Goal: Information Seeking & Learning: Understand process/instructions

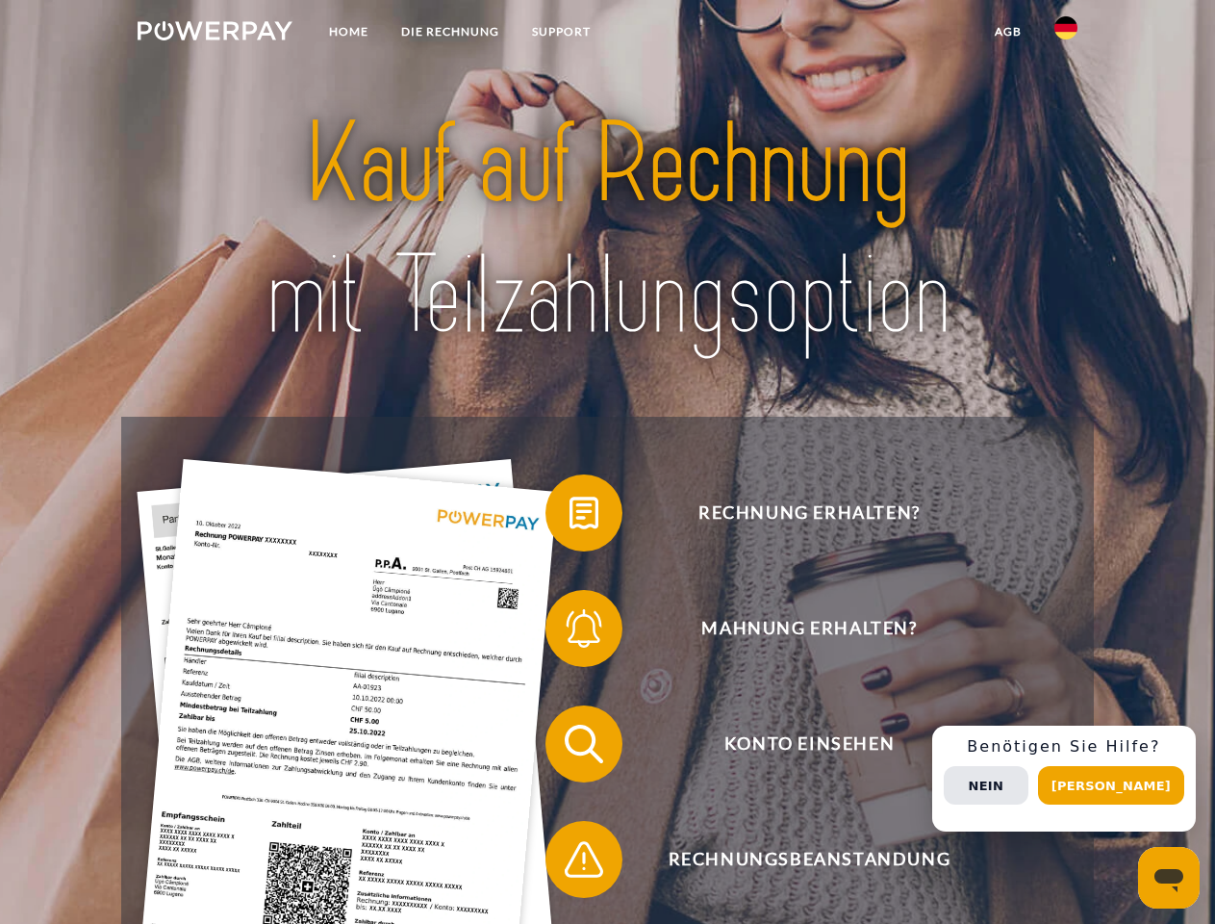
click at [215, 34] on img at bounding box center [215, 30] width 155 height 19
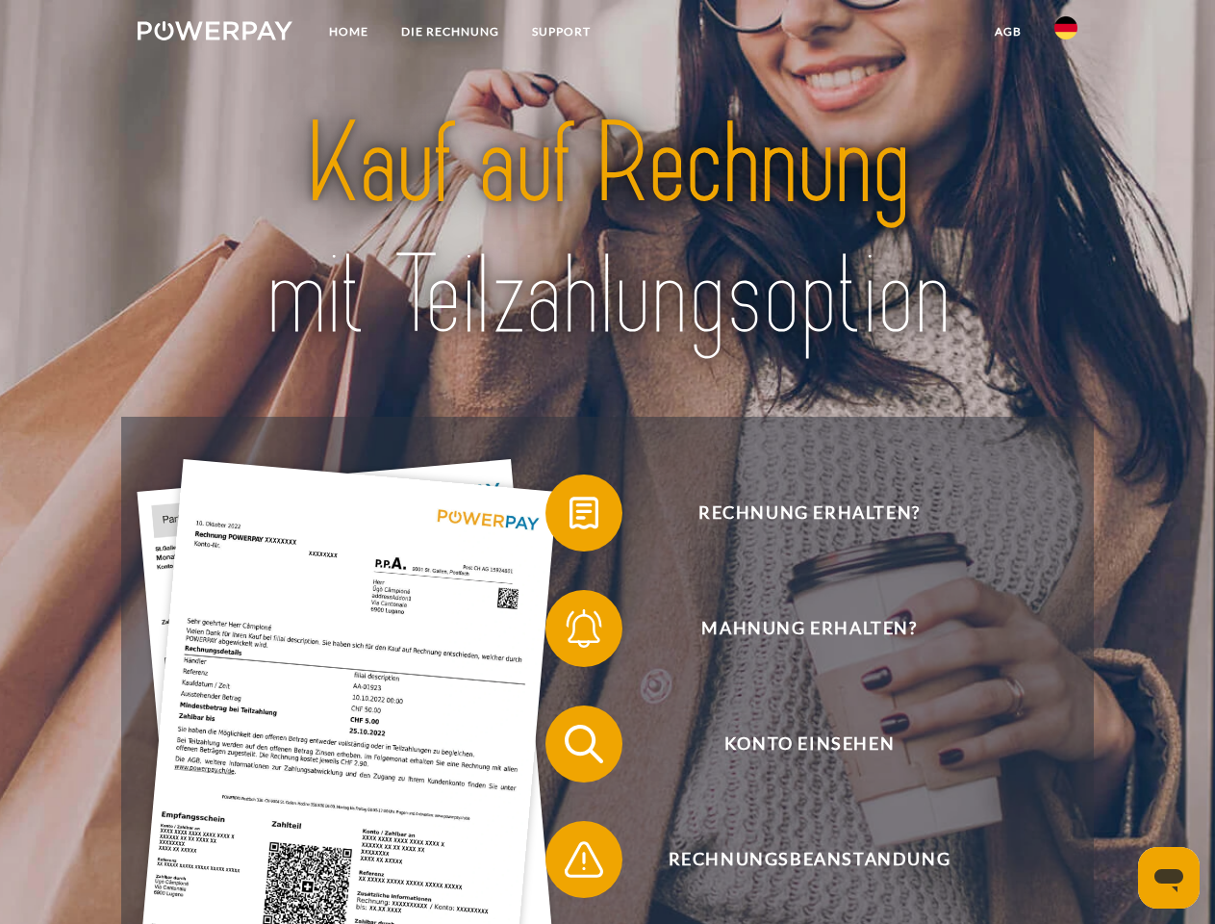
click at [1066, 34] on img at bounding box center [1065, 27] width 23 height 23
click at [1007, 32] on link "agb" at bounding box center [1008, 31] width 60 height 35
click at [570, 517] on span at bounding box center [555, 513] width 96 height 96
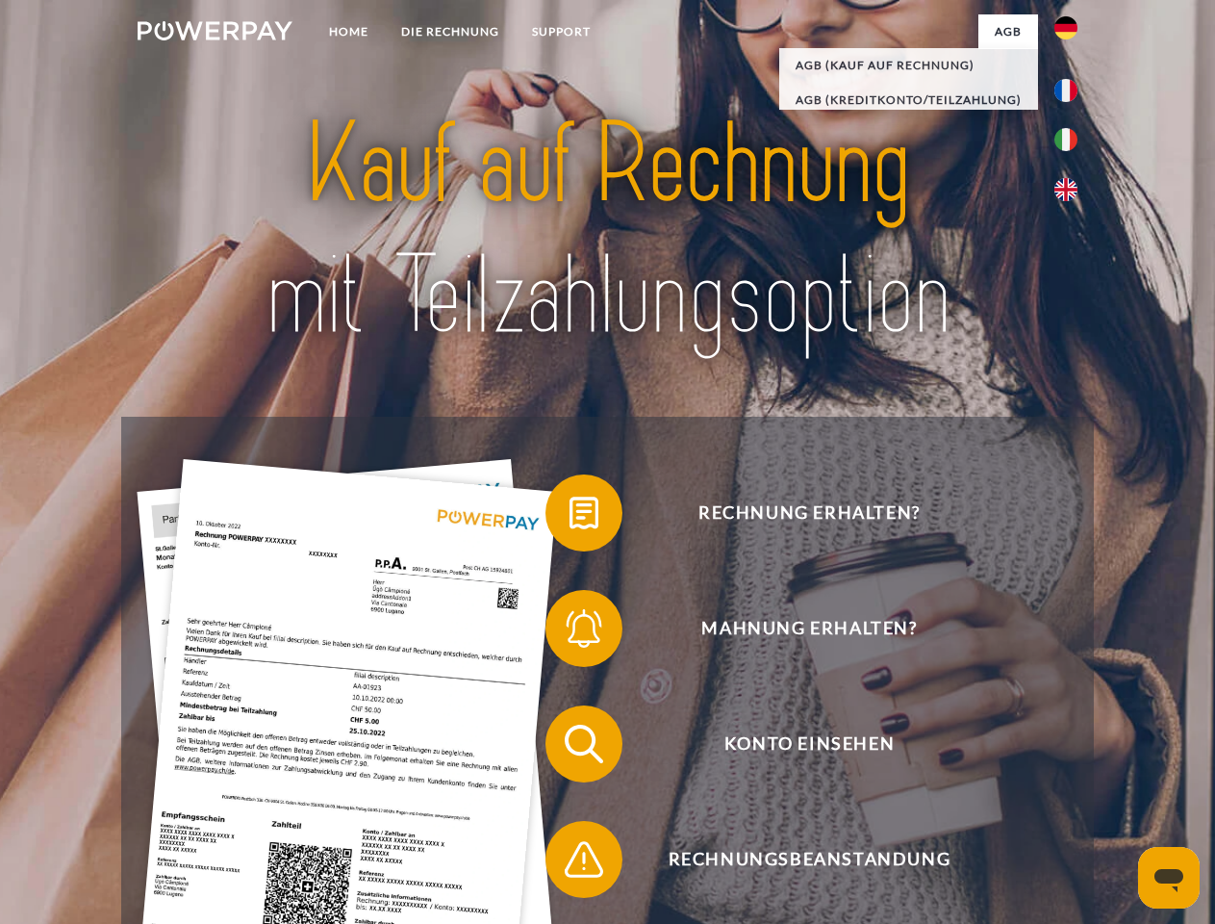
click at [570, 632] on span at bounding box center [555, 628] width 96 height 96
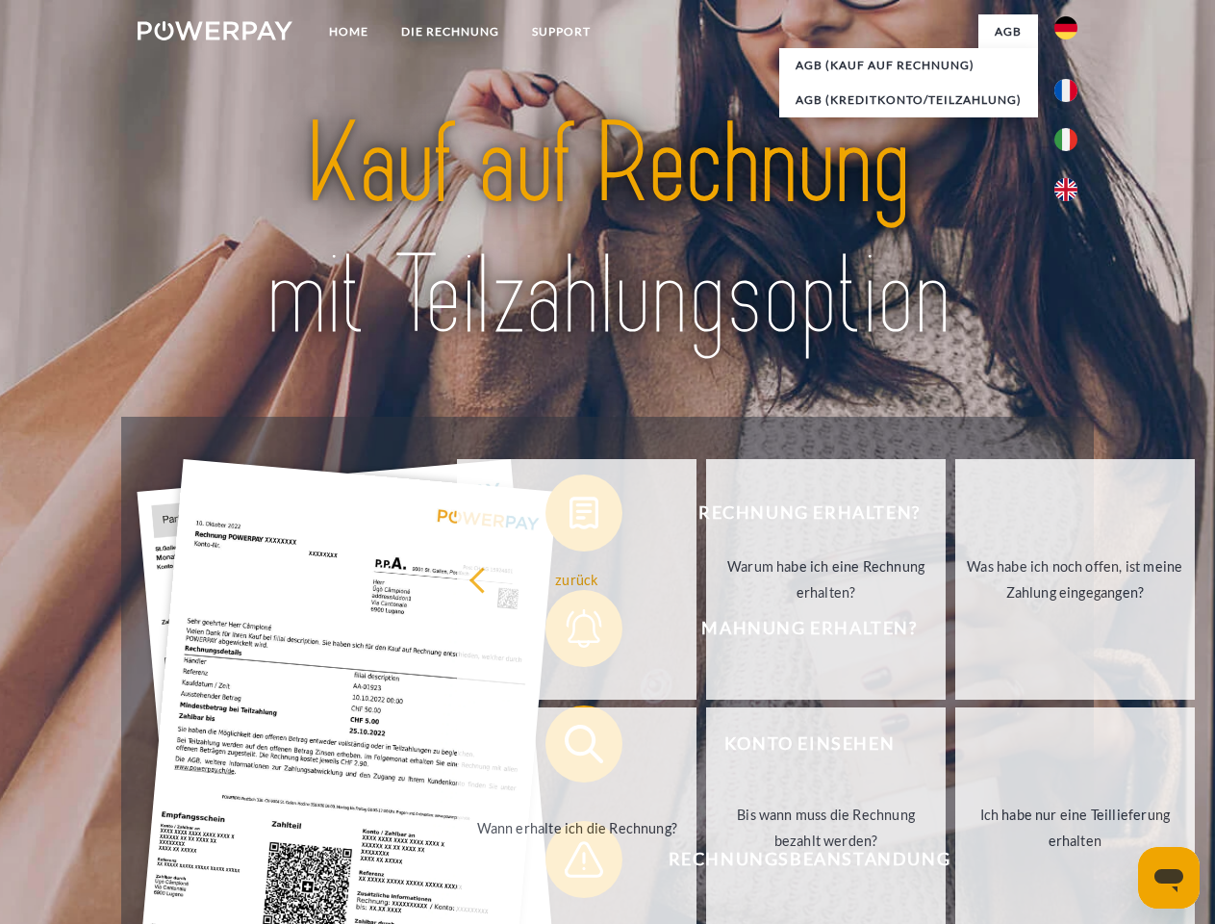
click at [706, 747] on link "Bis wann muss die Rechnung bezahlt werden?" at bounding box center [826, 827] width 240 height 241
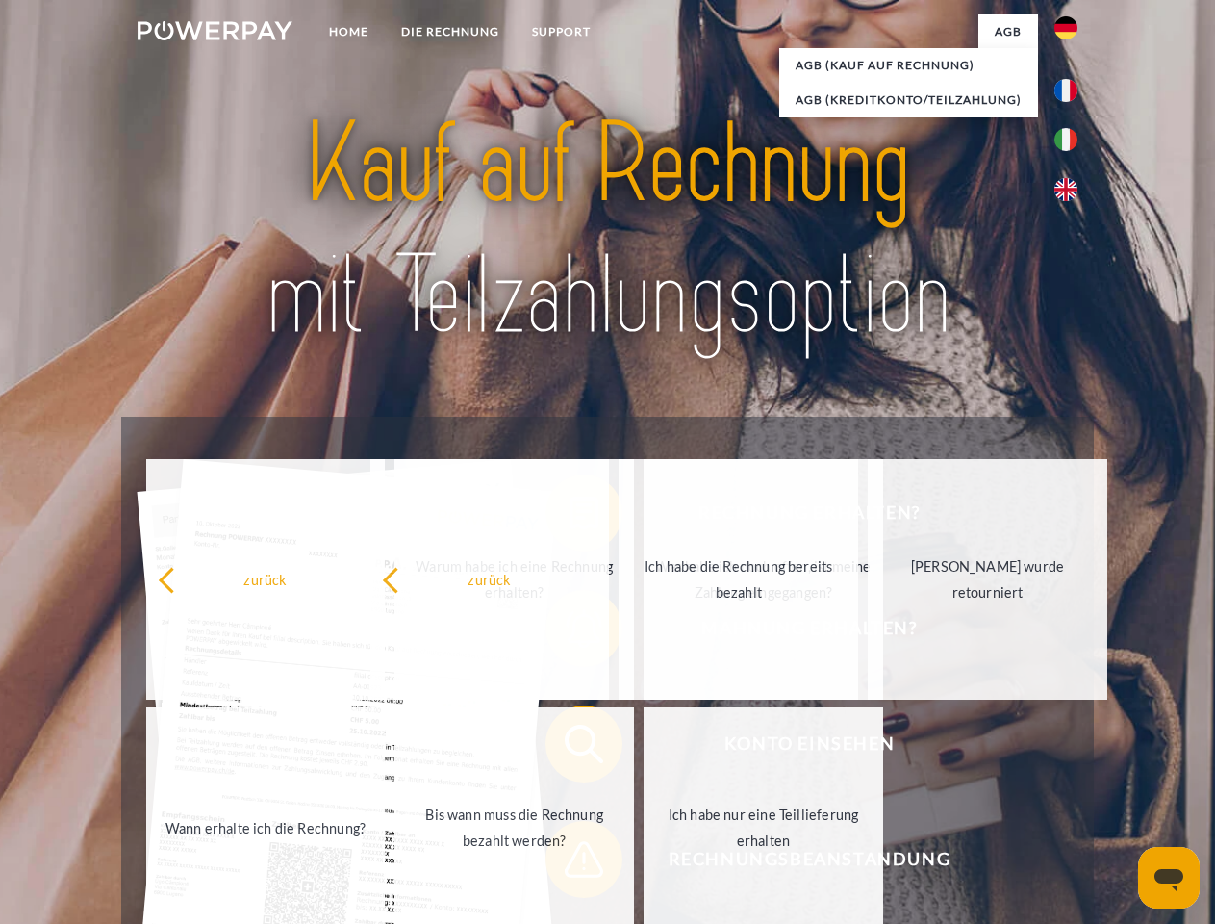
click at [570, 863] on span at bounding box center [555, 859] width 96 height 96
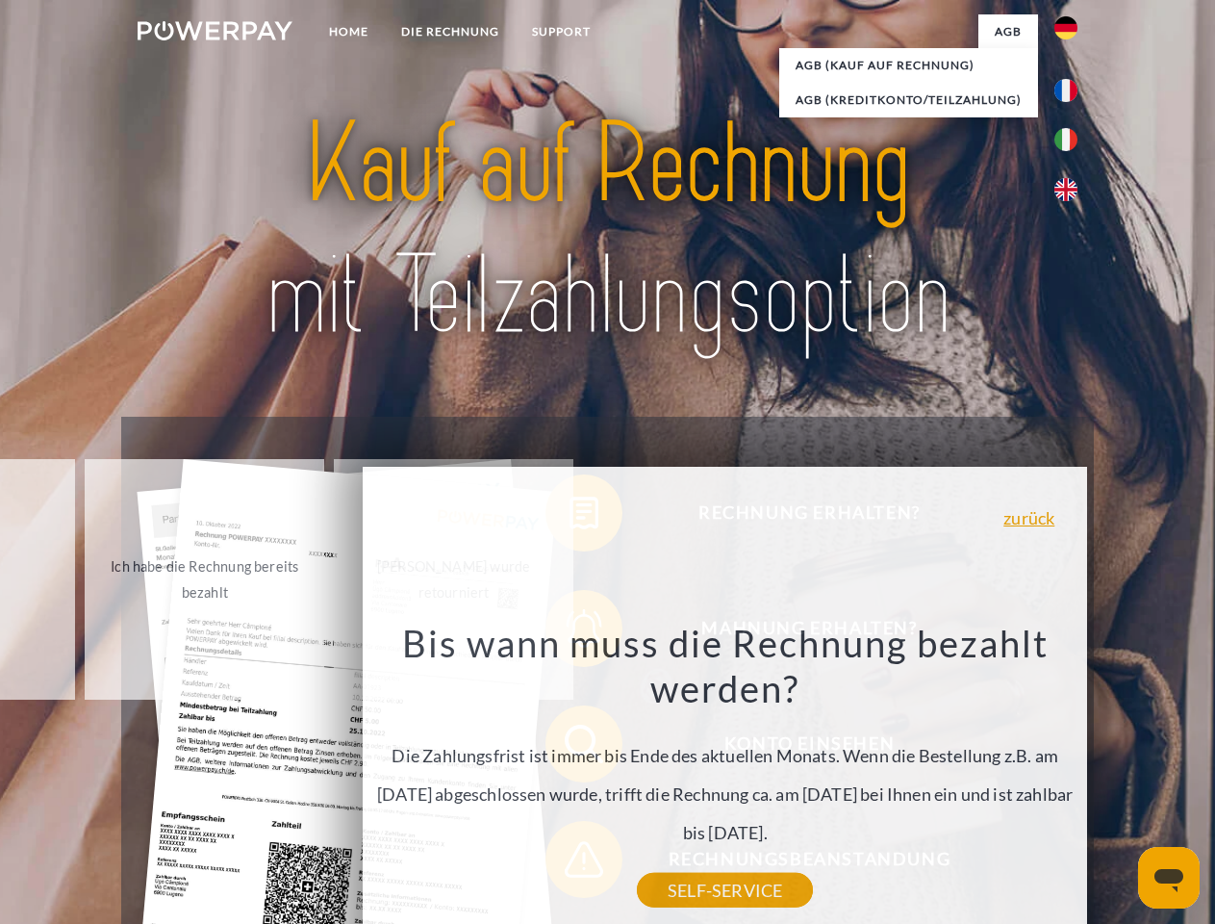
click at [1071, 778] on div "Rechnung erhalten? Mahnung erhalten? Konto einsehen" at bounding box center [607, 802] width 972 height 770
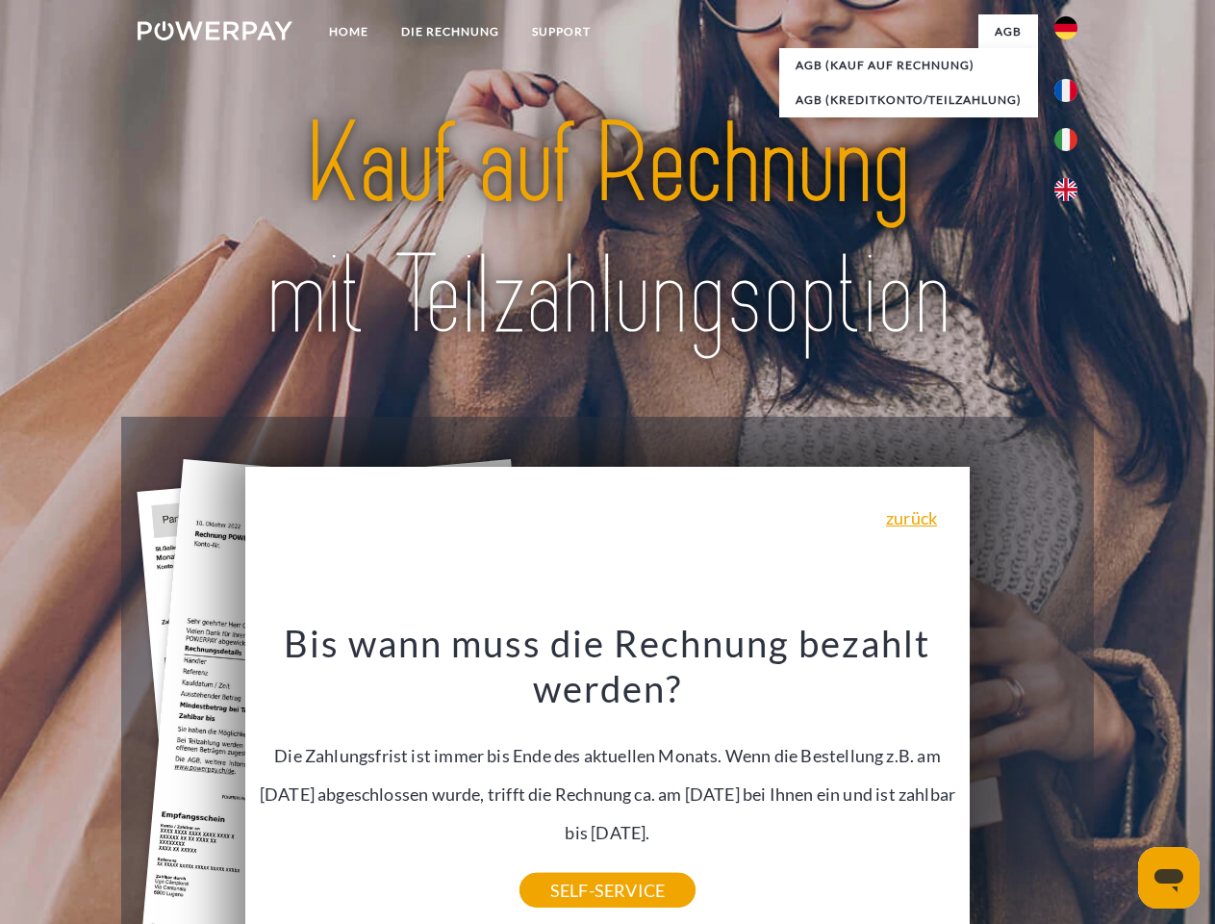
click at [1024, 782] on span "Konto einsehen" at bounding box center [808, 743] width 471 height 77
click at [1118, 785] on header "Home DIE RECHNUNG SUPPORT" at bounding box center [607, 664] width 1215 height 1329
